Goal: Information Seeking & Learning: Learn about a topic

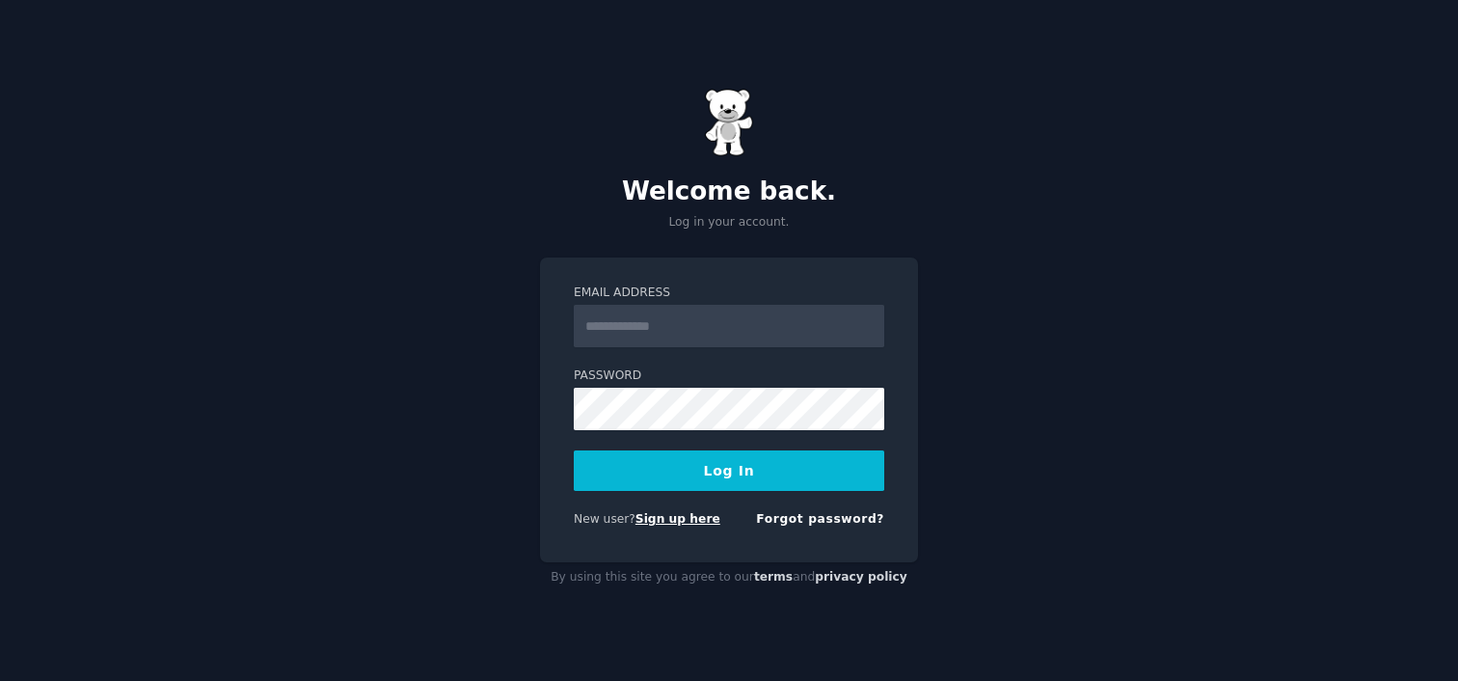
click at [687, 519] on link "Sign up here" at bounding box center [677, 518] width 85 height 13
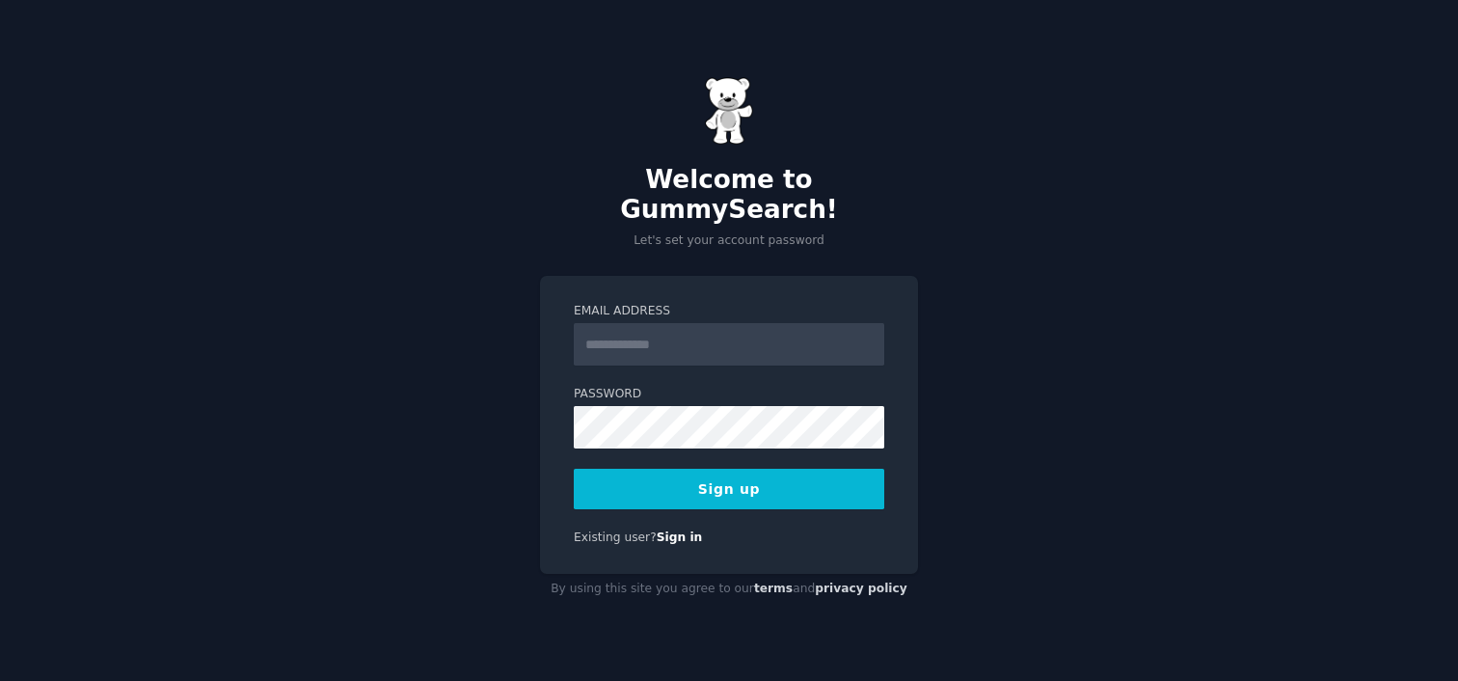
click at [746, 335] on input "Email Address" at bounding box center [729, 344] width 310 height 42
type input "**********"
click at [719, 471] on button "Sign up" at bounding box center [729, 489] width 310 height 40
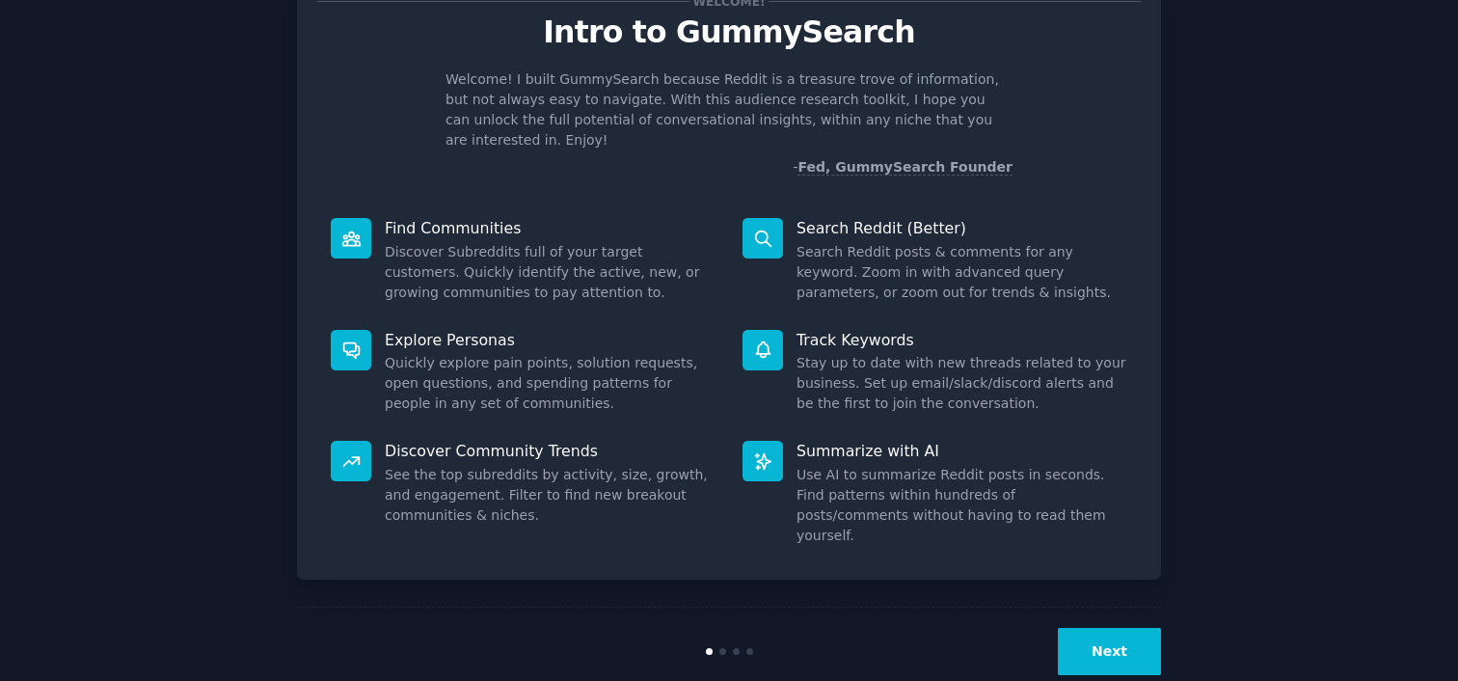
click at [1097, 628] on button "Next" at bounding box center [1109, 651] width 103 height 47
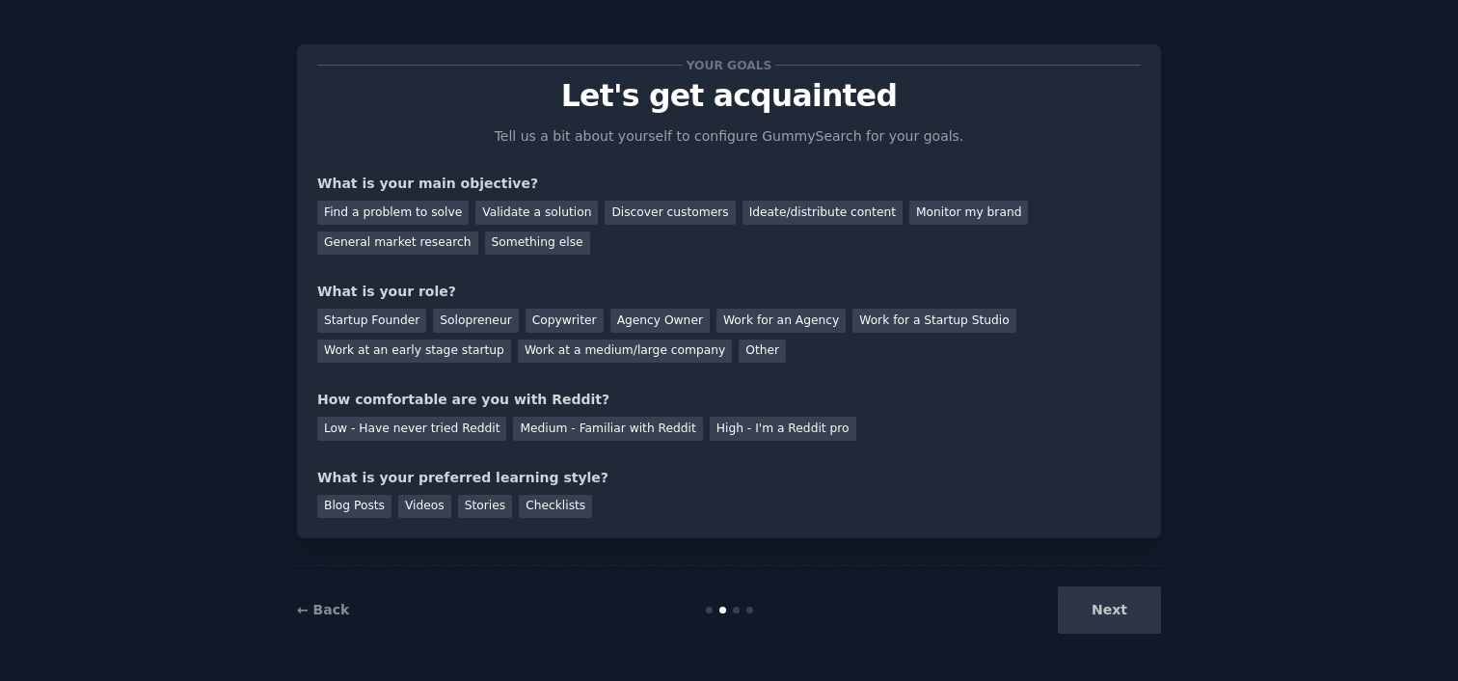
scroll to position [10, 0]
click at [1097, 600] on div "Next" at bounding box center [1016, 609] width 288 height 47
click at [1097, 616] on div "Next" at bounding box center [1016, 609] width 288 height 47
click at [1129, 602] on div "Next" at bounding box center [1016, 609] width 288 height 47
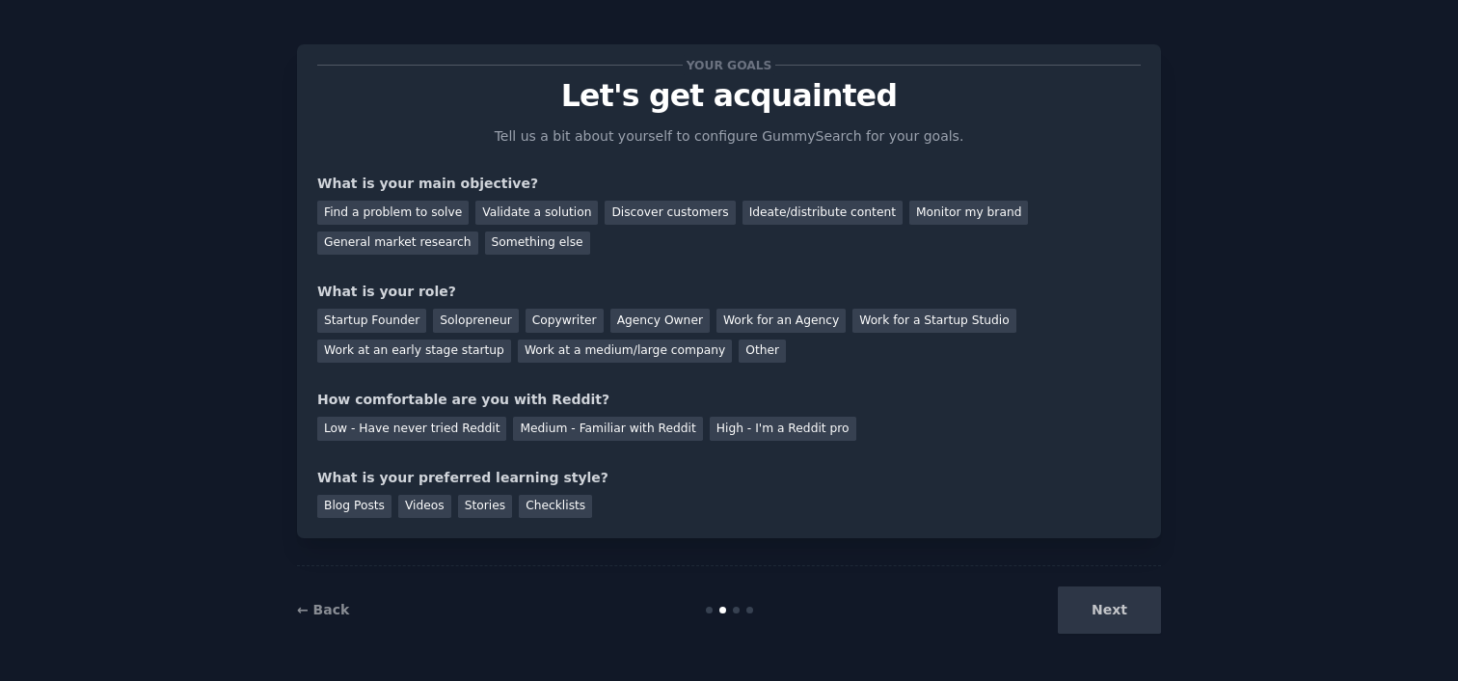
scroll to position [0, 0]
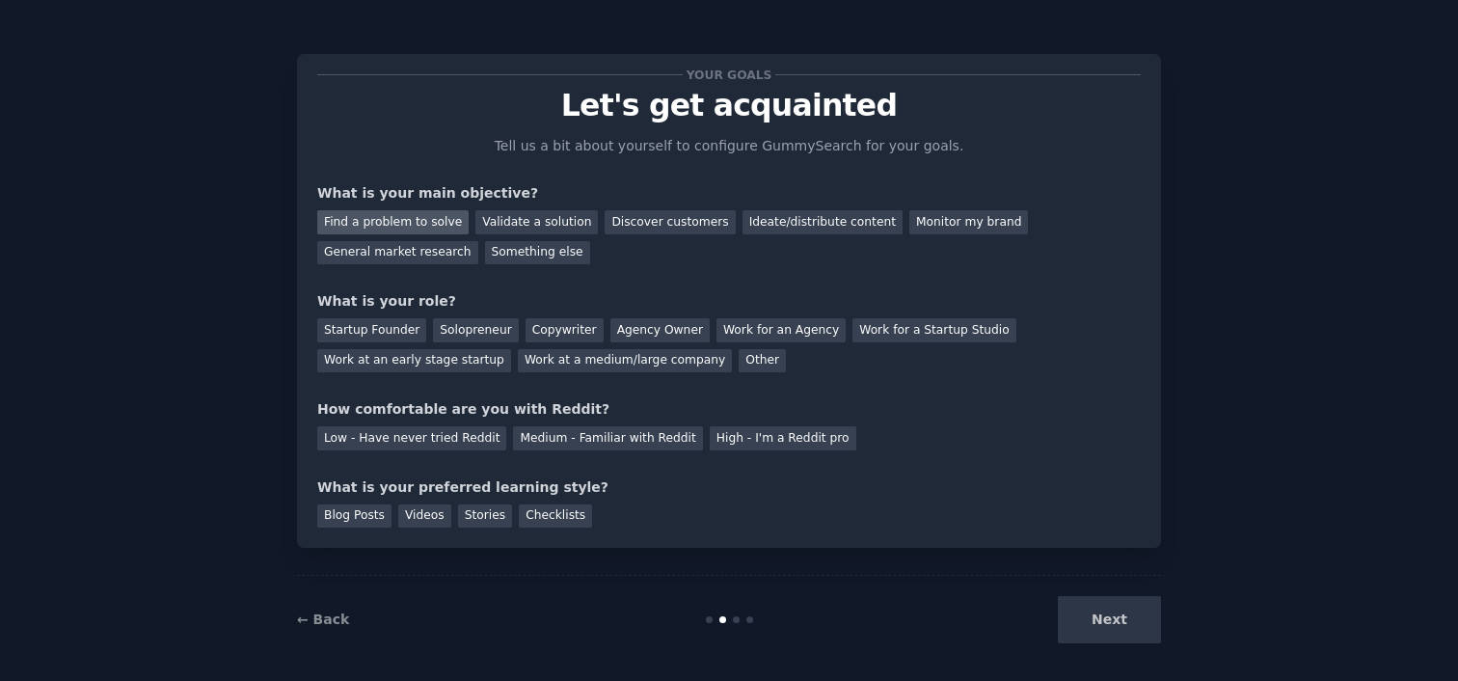
click at [441, 222] on div "Find a problem to solve" at bounding box center [392, 222] width 151 height 24
click at [388, 331] on div "Startup Founder" at bounding box center [371, 330] width 109 height 24
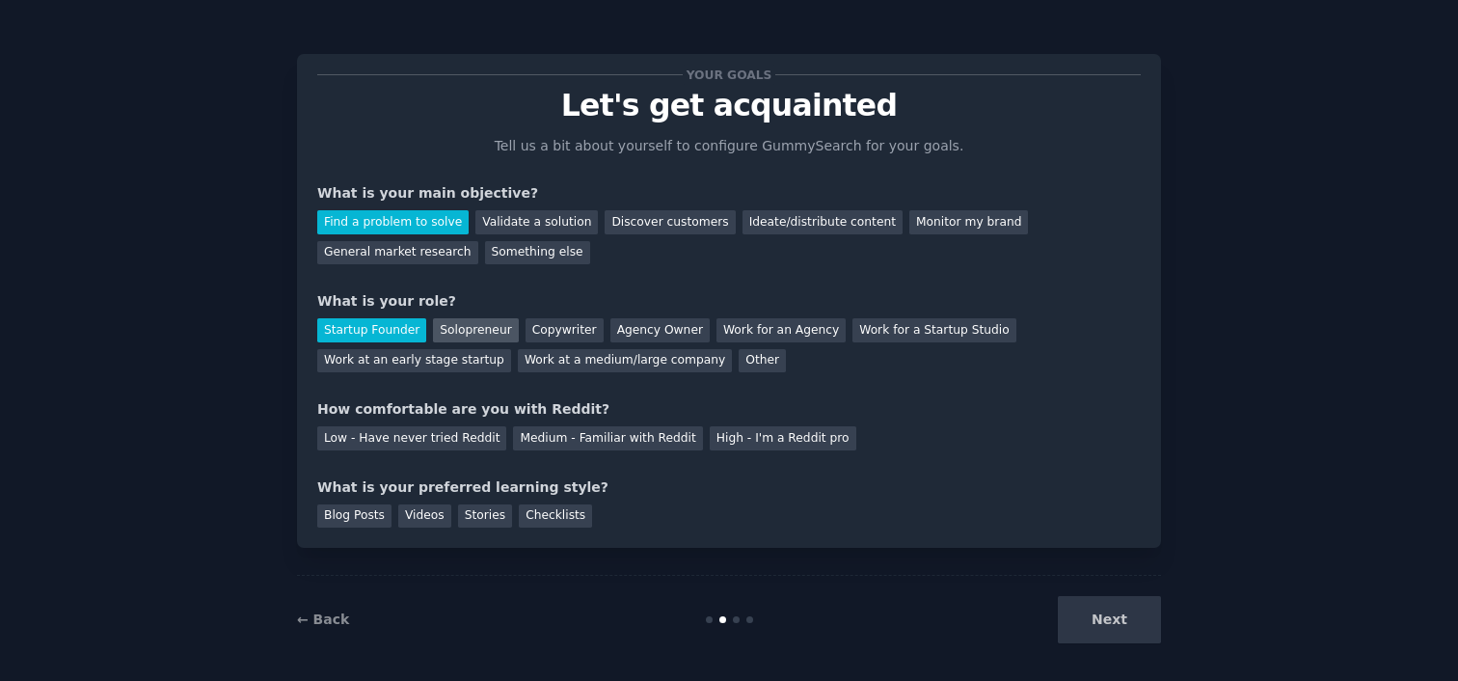
click at [485, 332] on div "Solopreneur" at bounding box center [475, 330] width 85 height 24
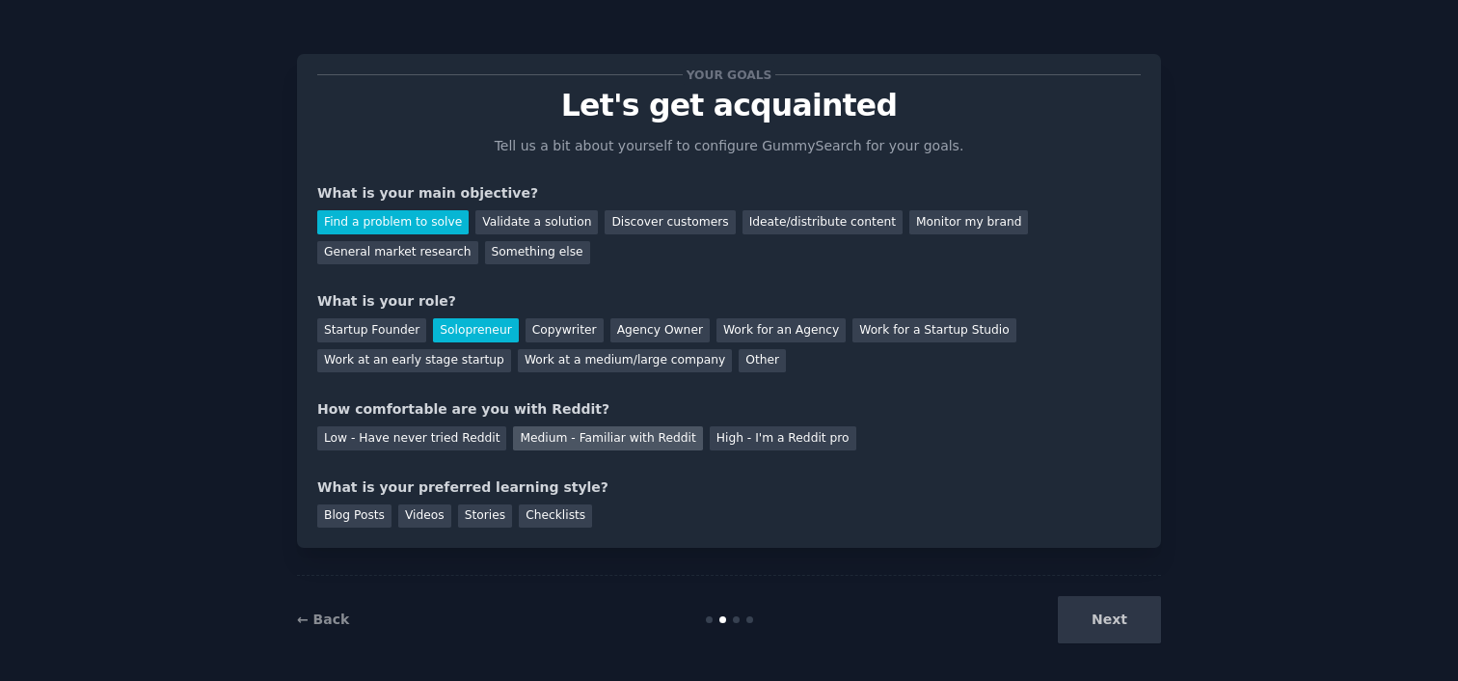
click at [538, 441] on div "Medium - Familiar with Reddit" at bounding box center [607, 438] width 189 height 24
click at [424, 510] on div "Videos" at bounding box center [424, 516] width 53 height 24
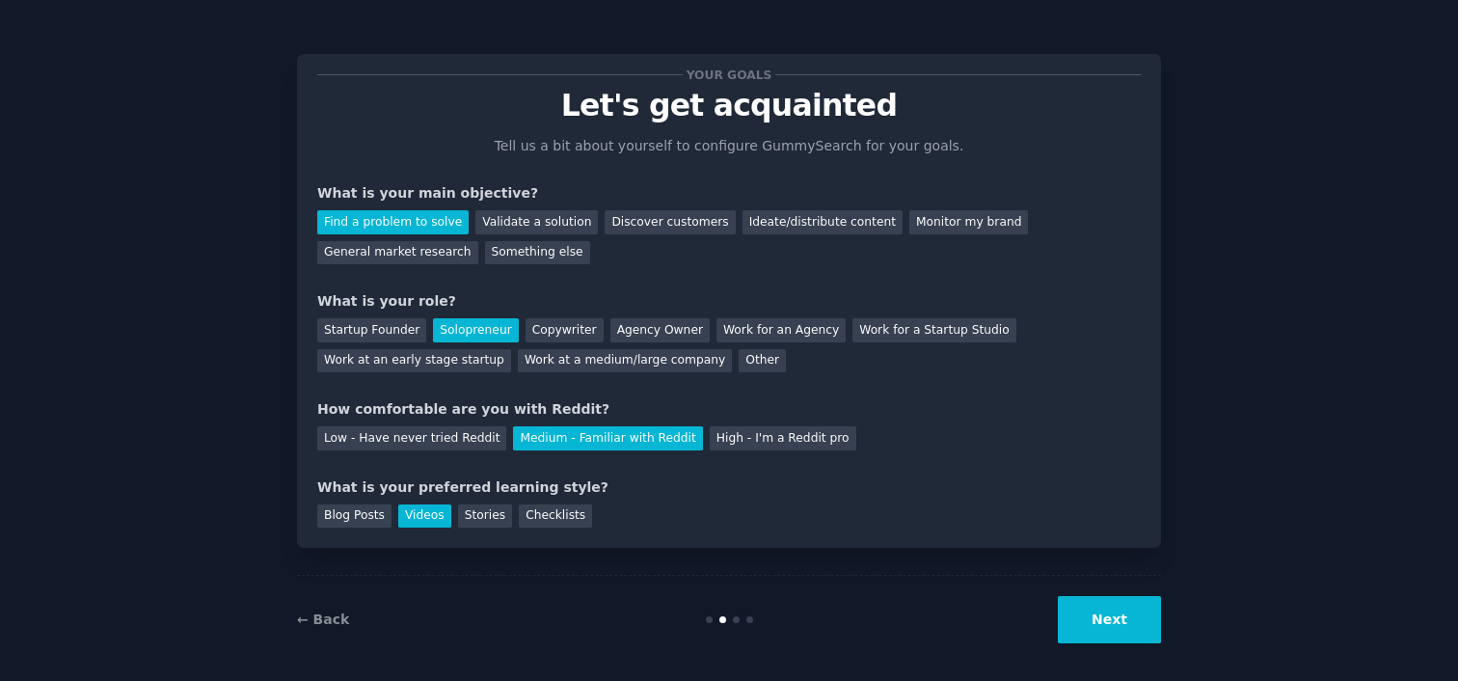
click at [1139, 629] on button "Next" at bounding box center [1109, 619] width 103 height 47
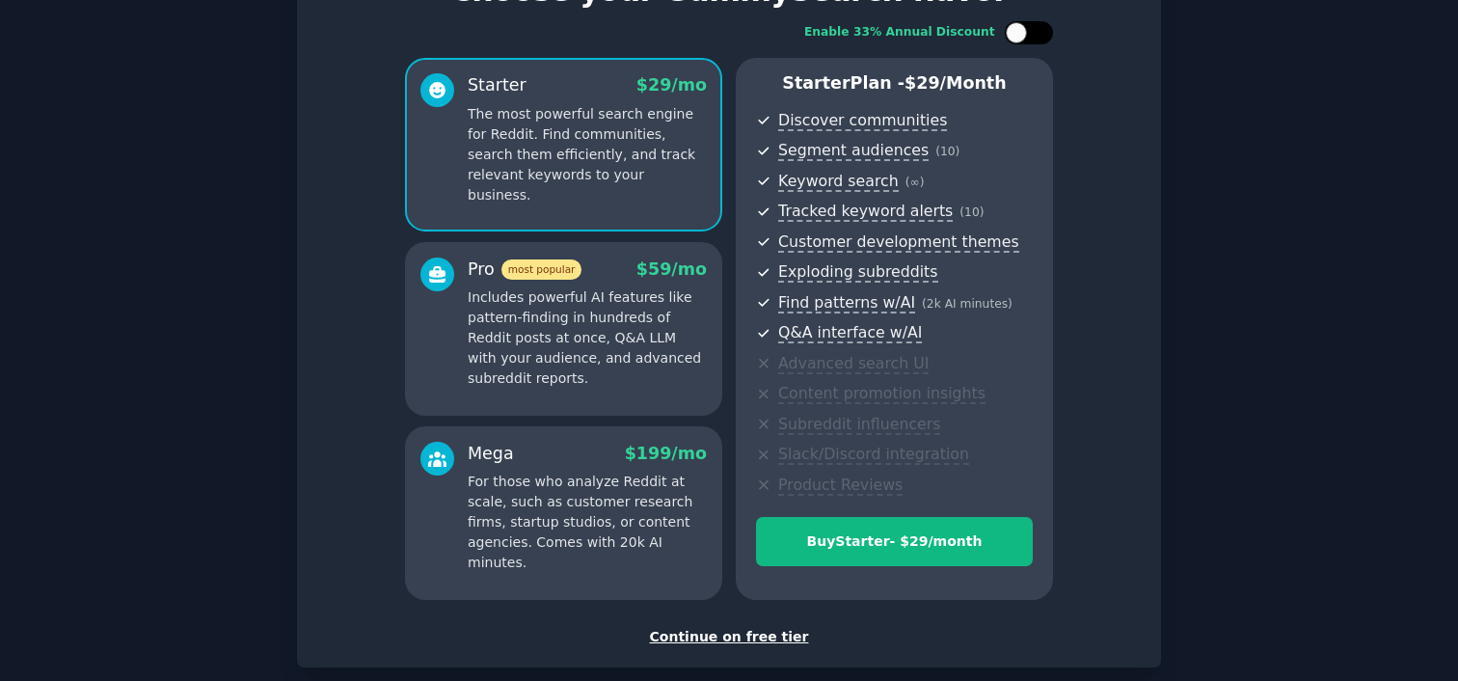
scroll to position [102, 0]
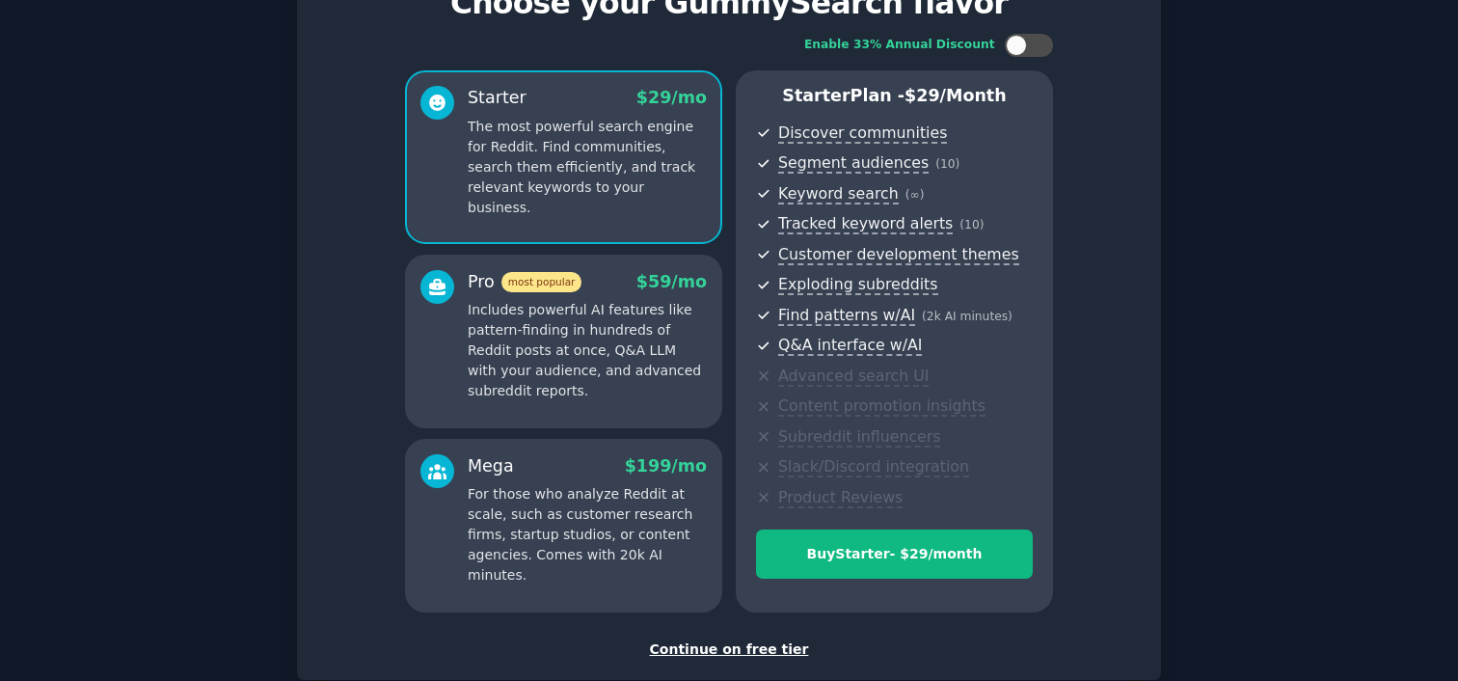
click at [747, 651] on div "Continue on free tier" at bounding box center [728, 649] width 823 height 20
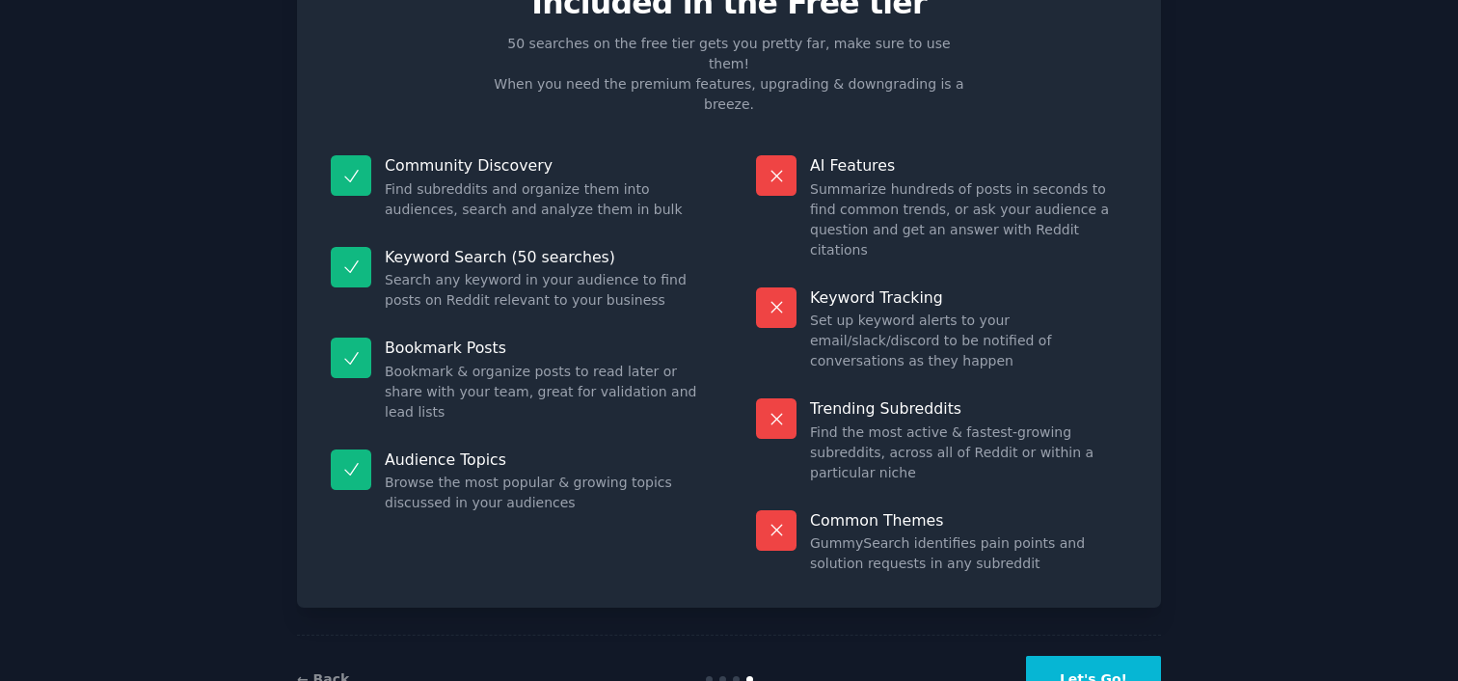
scroll to position [70, 0]
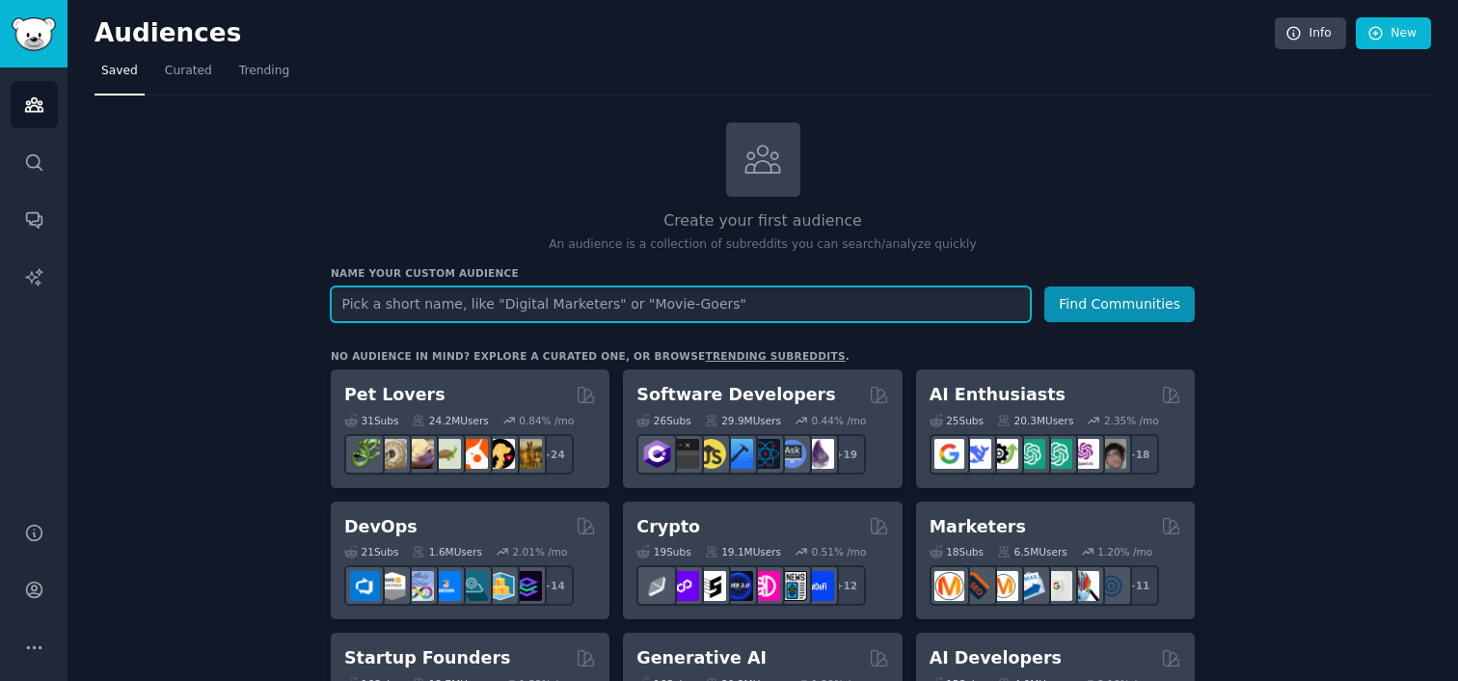
paste input "flightattendants"
type input "flightattendants"
click at [1044, 286] on button "Find Communities" at bounding box center [1119, 304] width 150 height 36
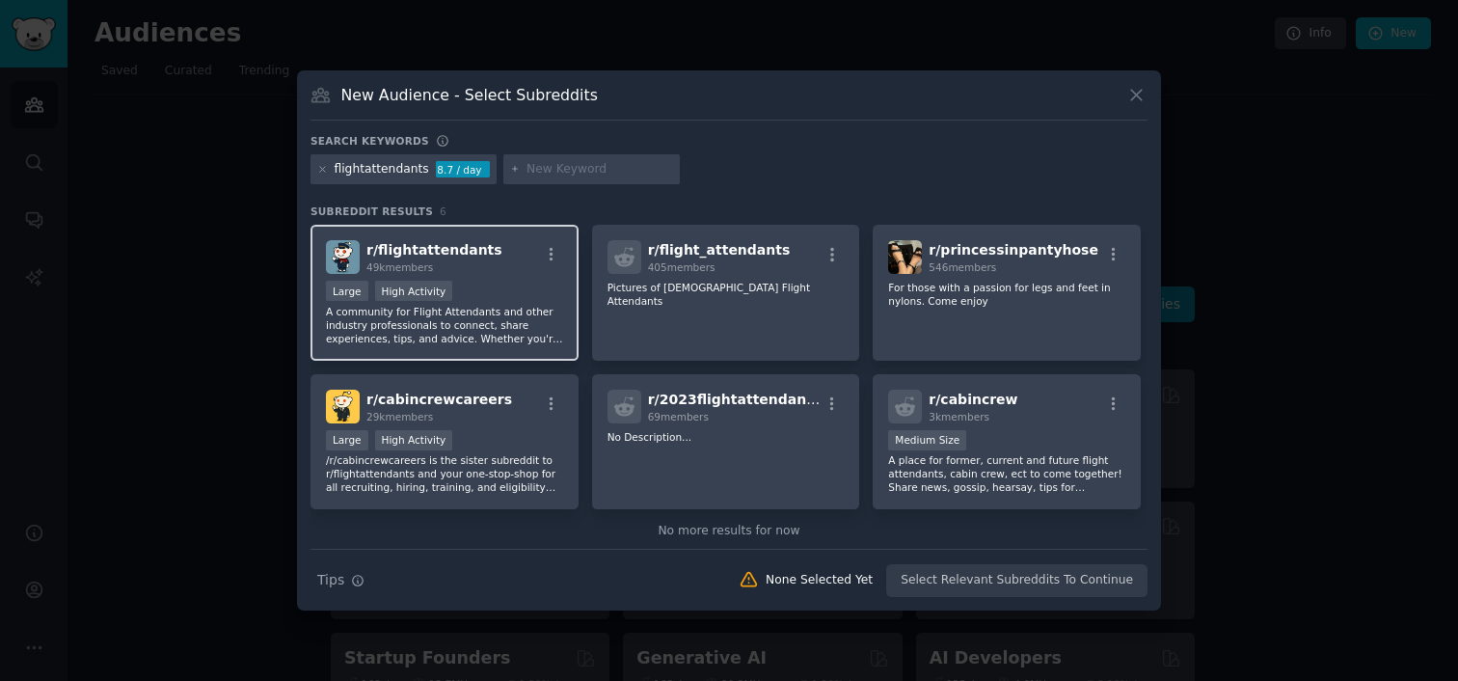
click at [492, 272] on div "r/ flightattendants 49k members" at bounding box center [444, 257] width 237 height 34
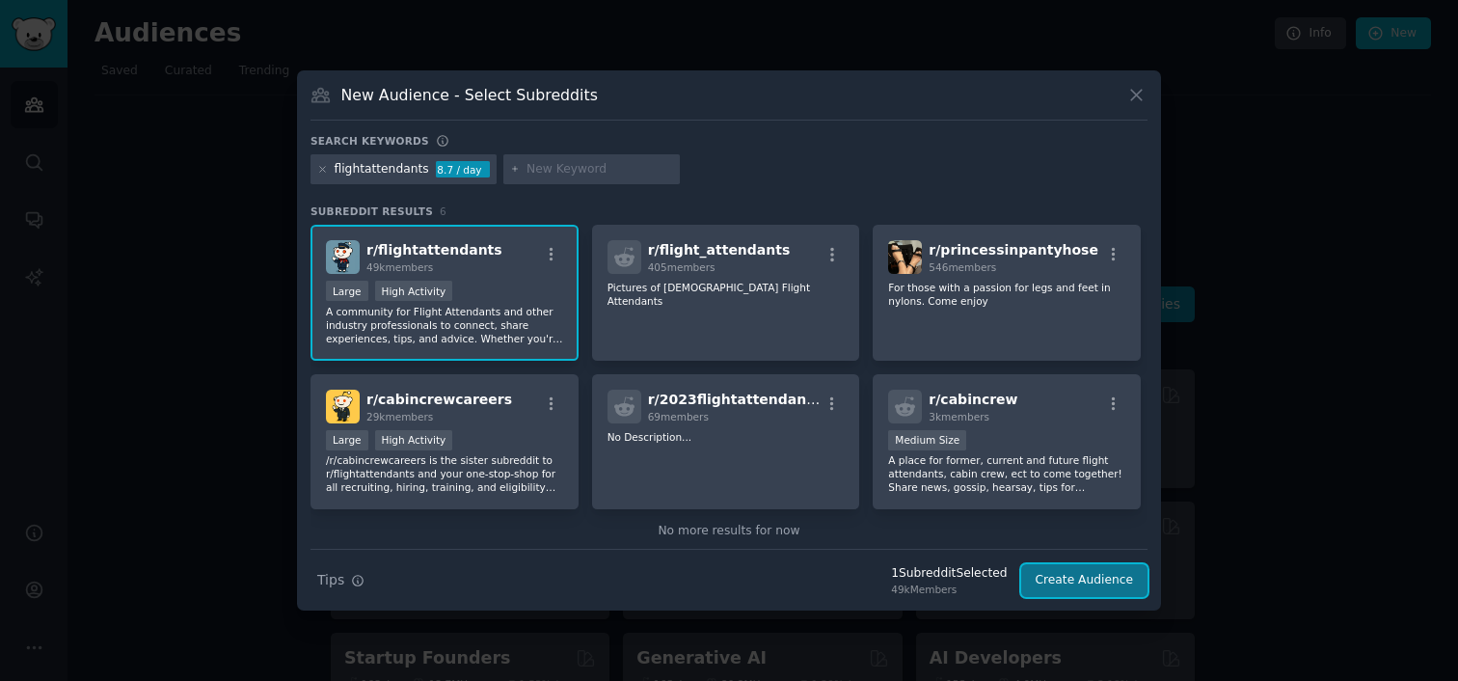
click at [1083, 567] on button "Create Audience" at bounding box center [1084, 580] width 127 height 33
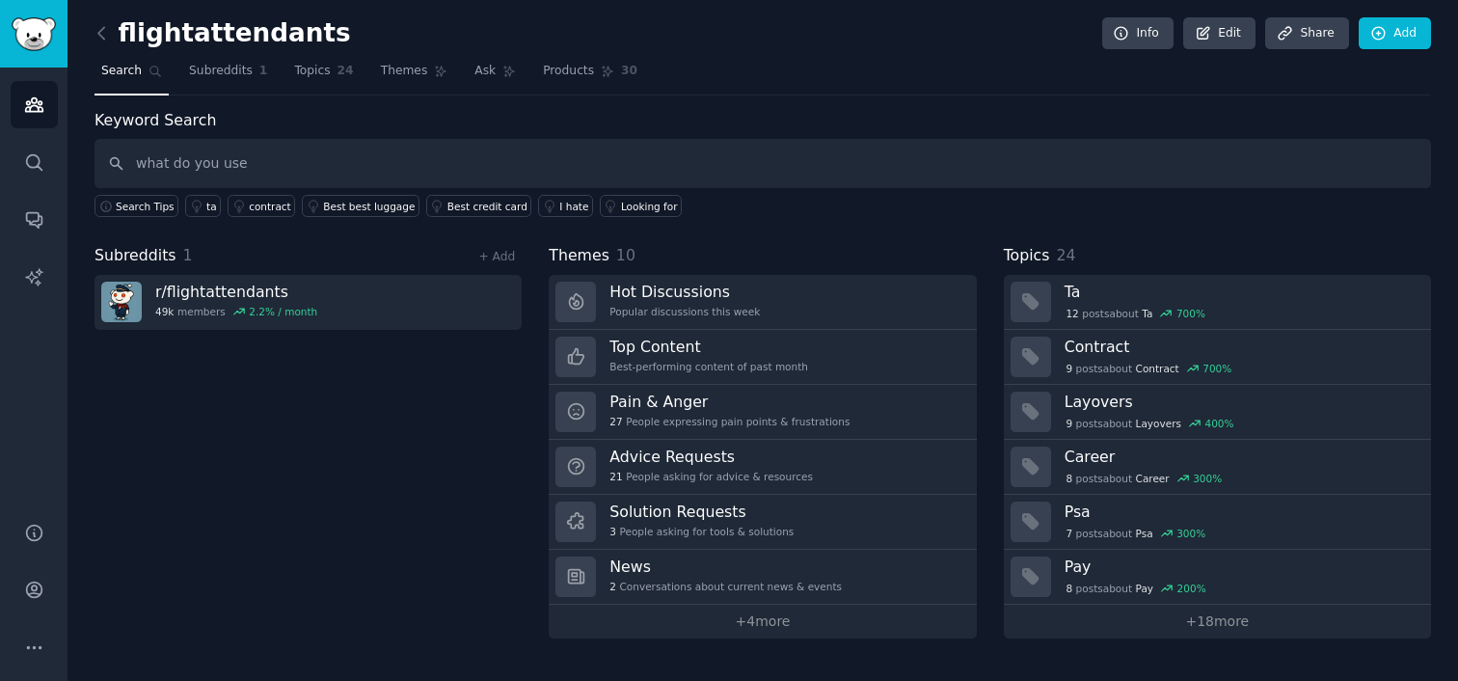
type input "what do you use"
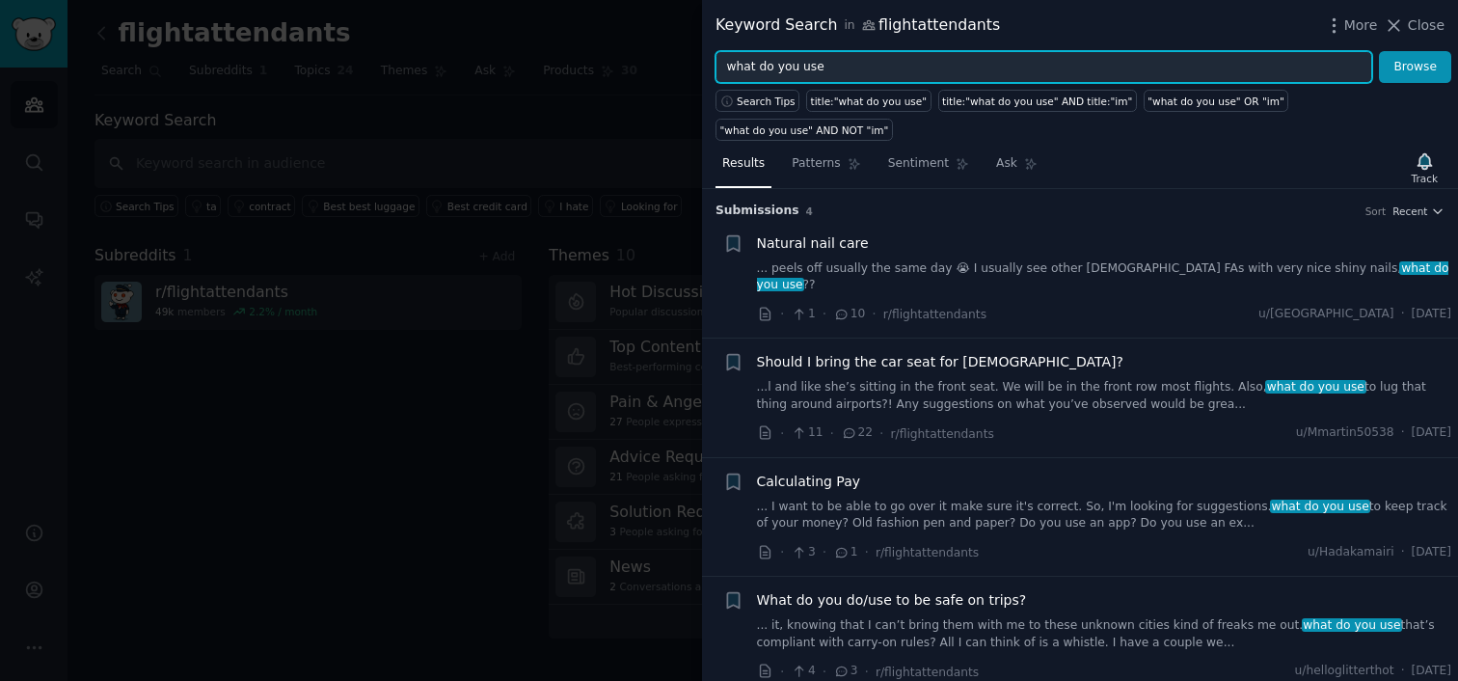
click at [827, 65] on input "what do you use" at bounding box center [1043, 67] width 657 height 33
type input "how do you"
click at [1379, 51] on button "Browse" at bounding box center [1415, 67] width 72 height 33
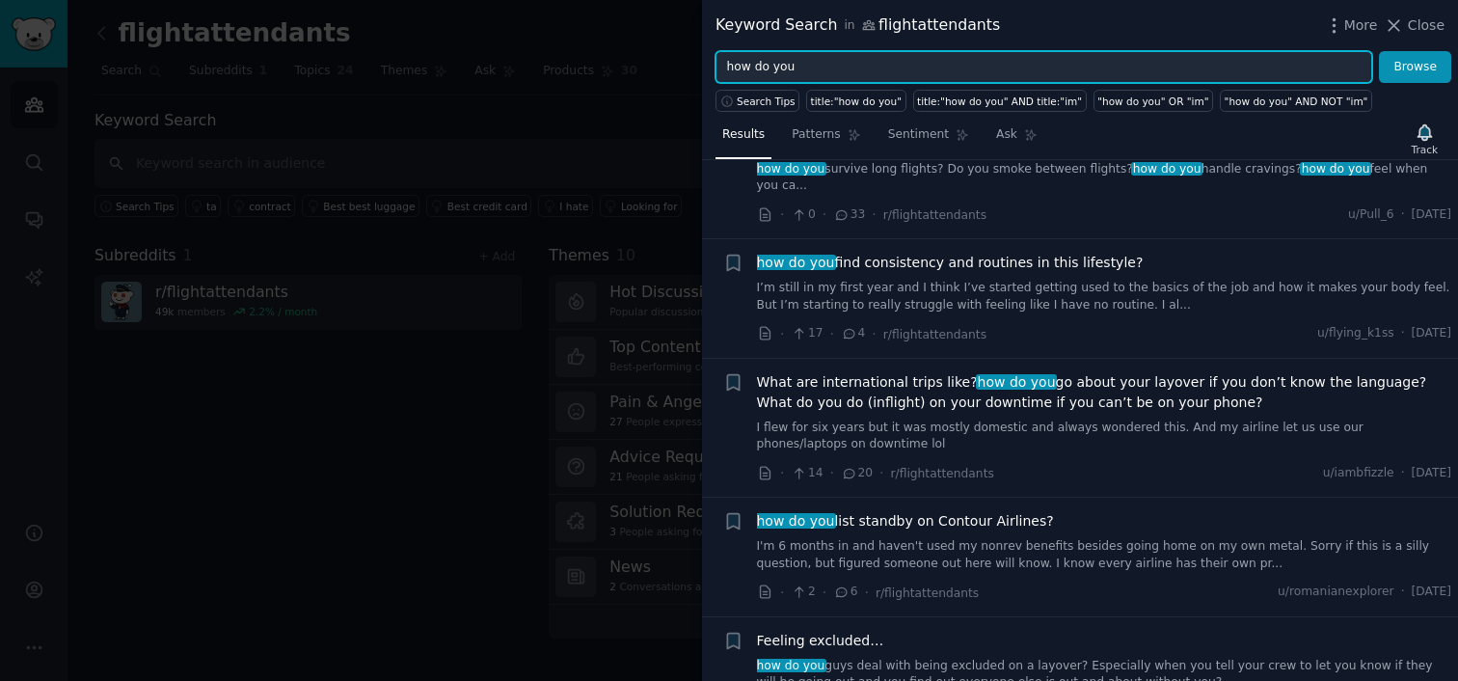
scroll to position [6554, 0]
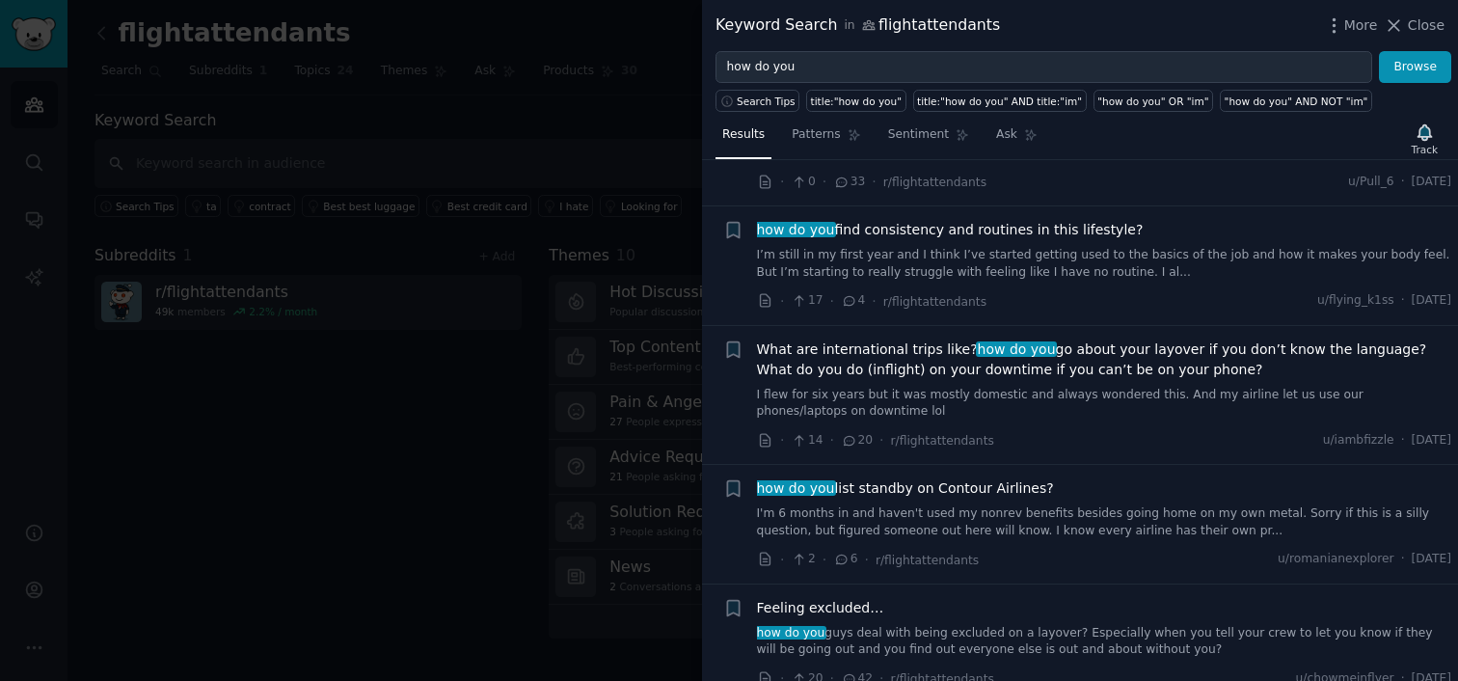
click at [966, 220] on span "how do you find consistency and routines in this lifestyle?" at bounding box center [950, 230] width 387 height 20
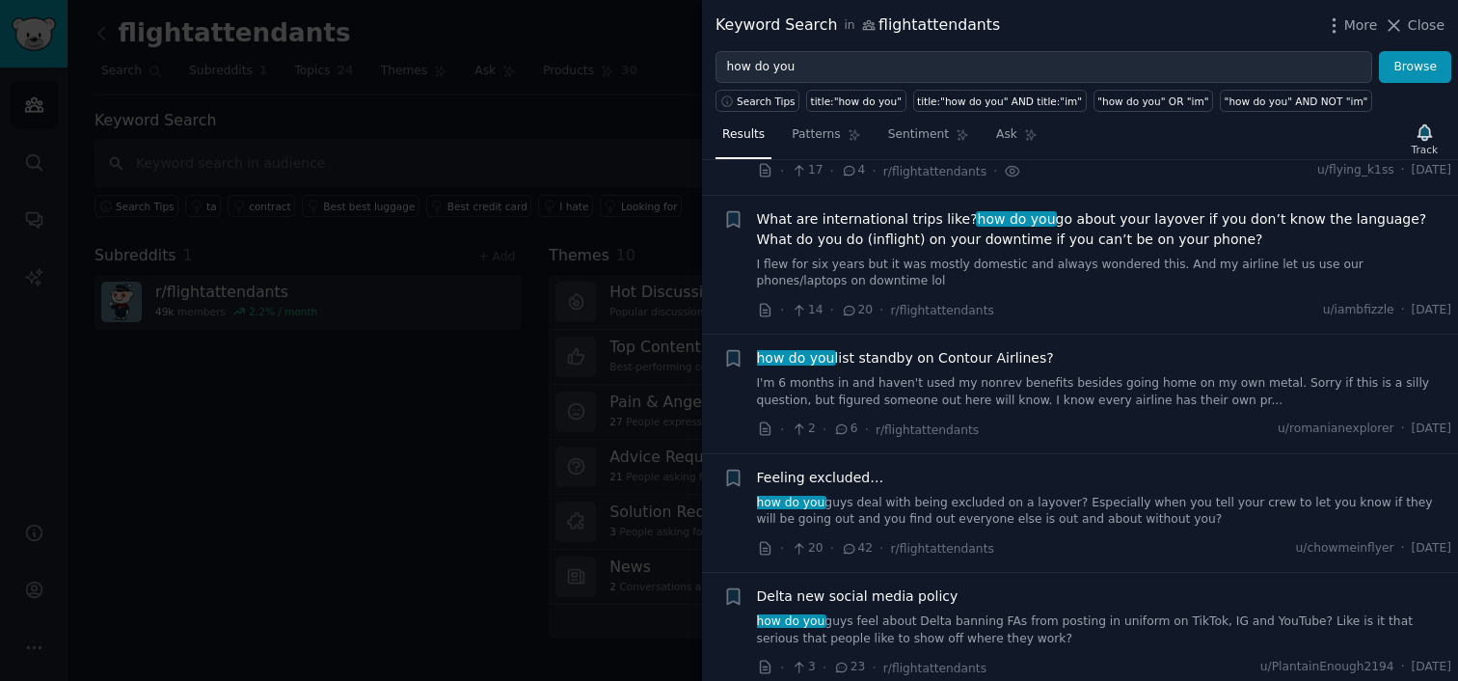
scroll to position [6680, 0]
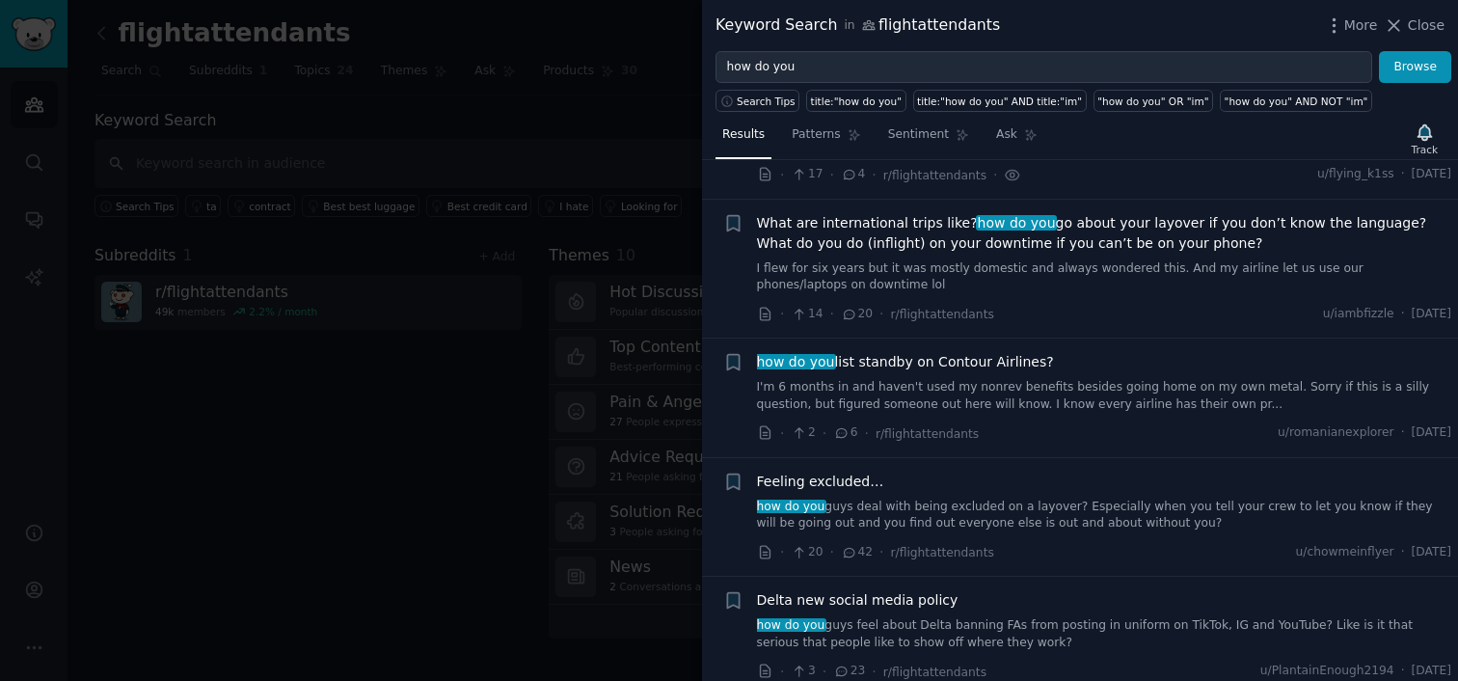
click at [1020, 213] on span "What are international trips like? how do you go about your layover if you don’…" at bounding box center [1104, 233] width 695 height 40
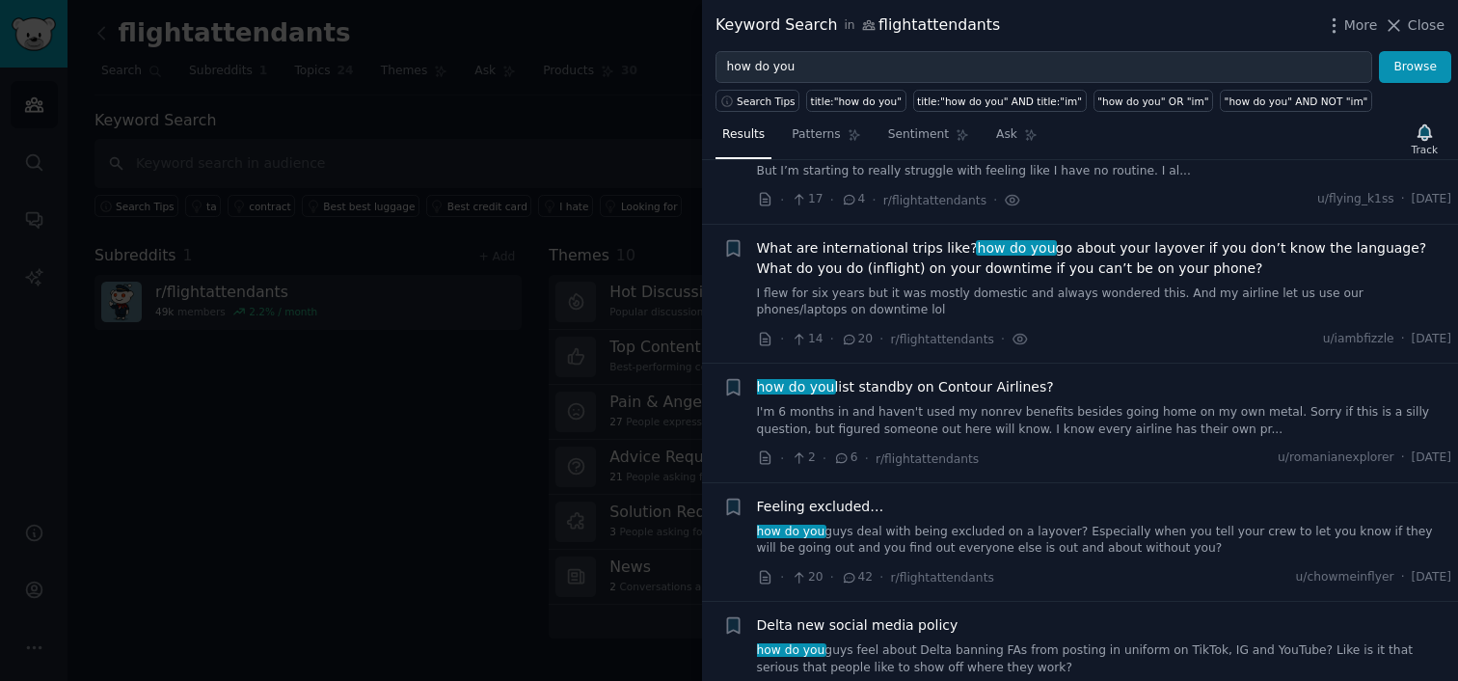
scroll to position [6651, 0]
click at [1011, 333] on icon at bounding box center [1019, 343] width 17 height 20
click at [1015, 333] on icon at bounding box center [1019, 343] width 17 height 20
click at [1014, 333] on icon at bounding box center [1019, 343] width 17 height 20
click at [1026, 289] on link "I flew for six years but it was mostly domestic and always wondered this. And m…" at bounding box center [1104, 306] width 695 height 34
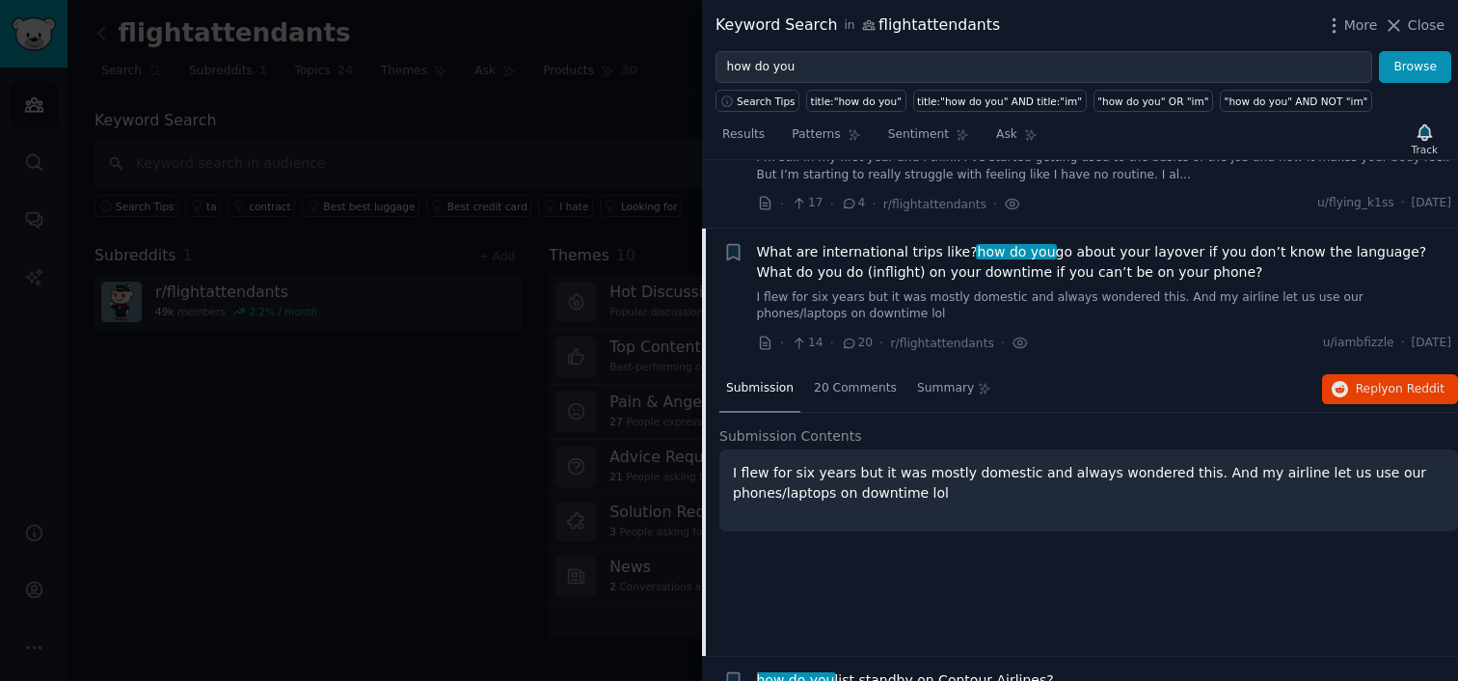
scroll to position [6685, 0]
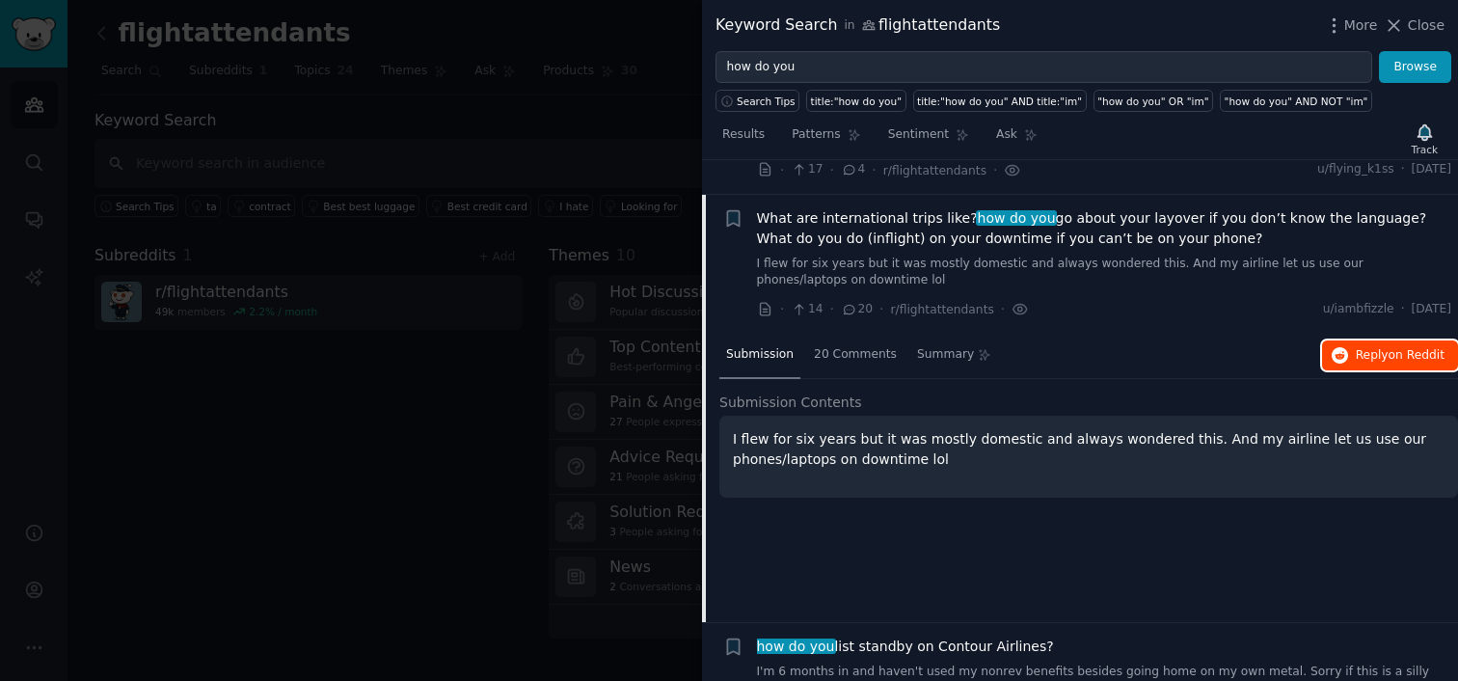
click at [1406, 348] on span "on Reddit" at bounding box center [1416, 354] width 56 height 13
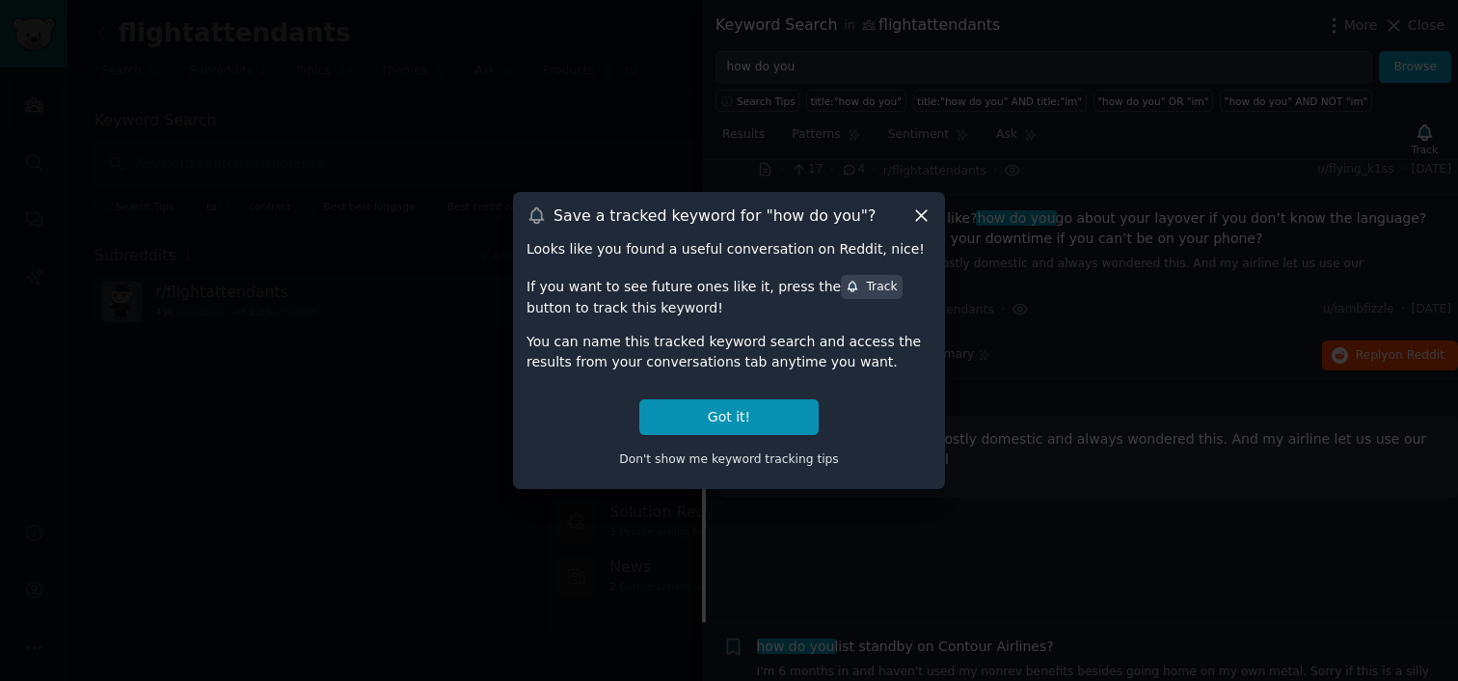
click at [924, 220] on icon at bounding box center [921, 216] width 11 height 11
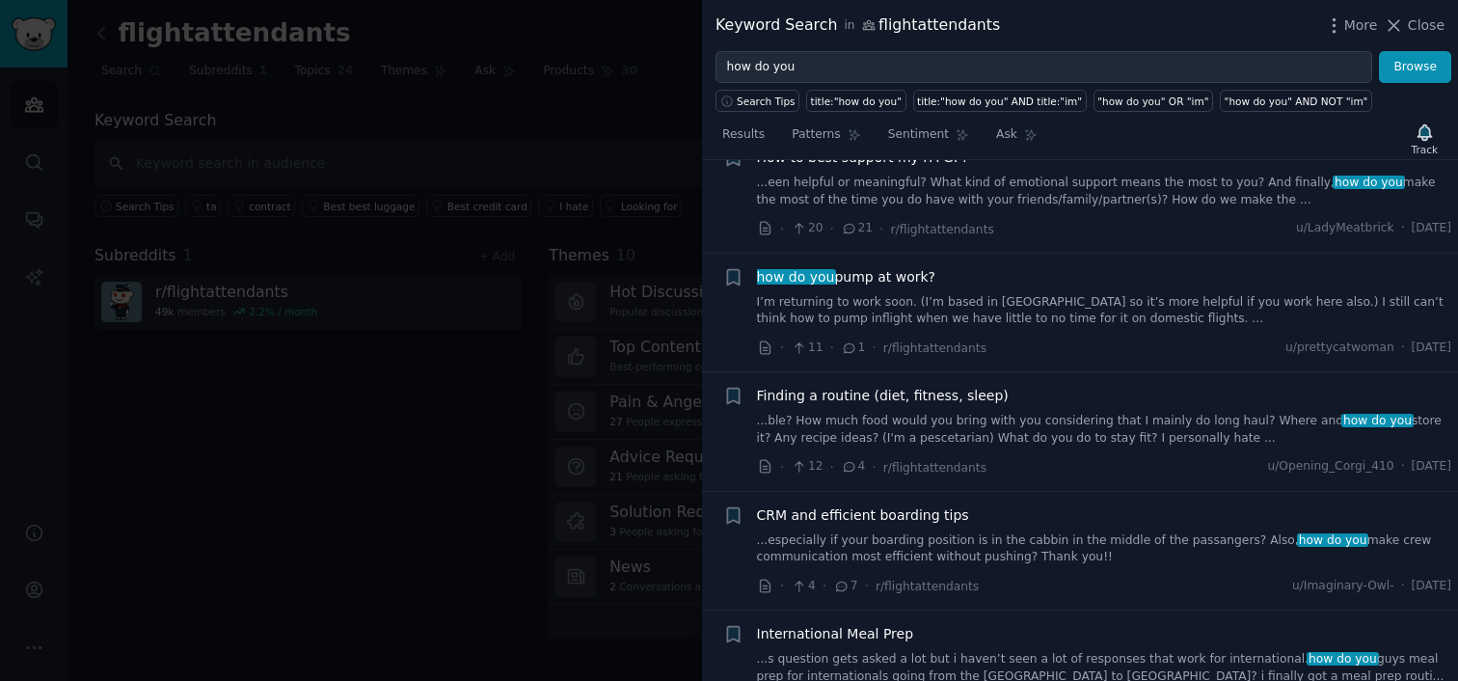
scroll to position [10132, 0]
